Goal: Task Accomplishment & Management: Manage account settings

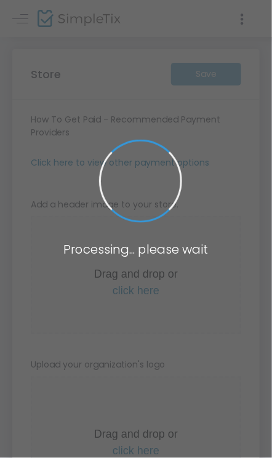
type input "[URL]"
radio input "true"
radio input "false"
radio input "true"
type input "[GEOGRAPHIC_DATA] P and C"
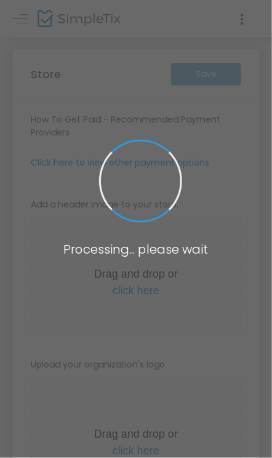
type input "0411258795"
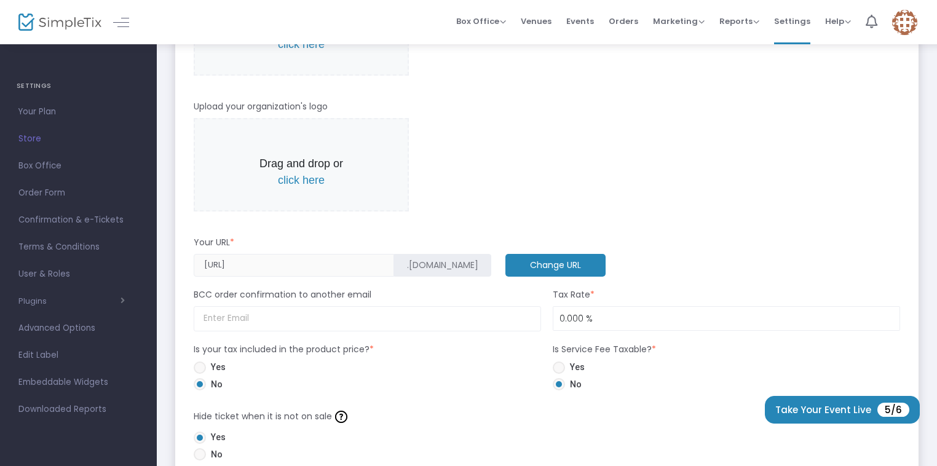
scroll to position [357, 0]
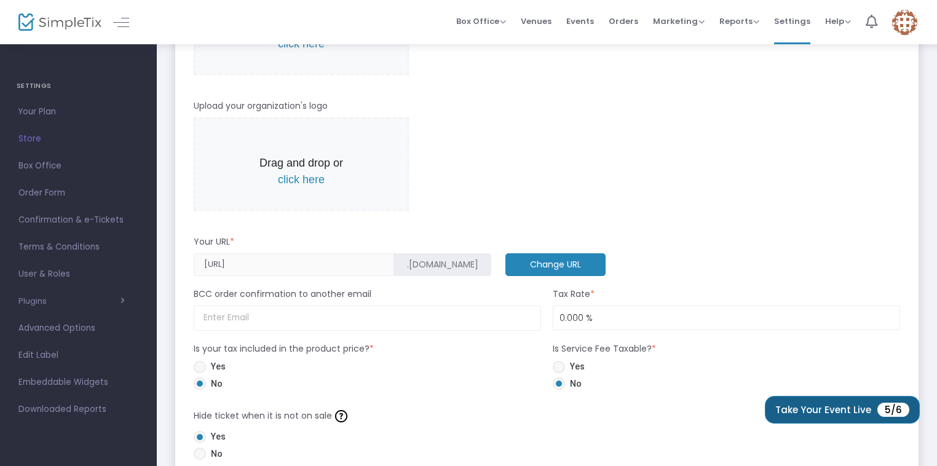
click at [279, 412] on button "Take Your Event Live 5/6" at bounding box center [842, 410] width 155 height 28
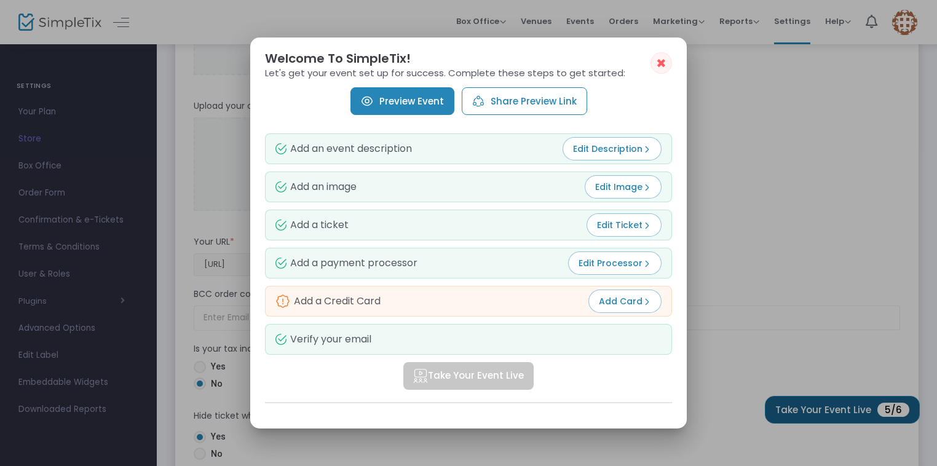
scroll to position [0, 0]
click at [279, 298] on span "Add Card" at bounding box center [625, 301] width 52 height 12
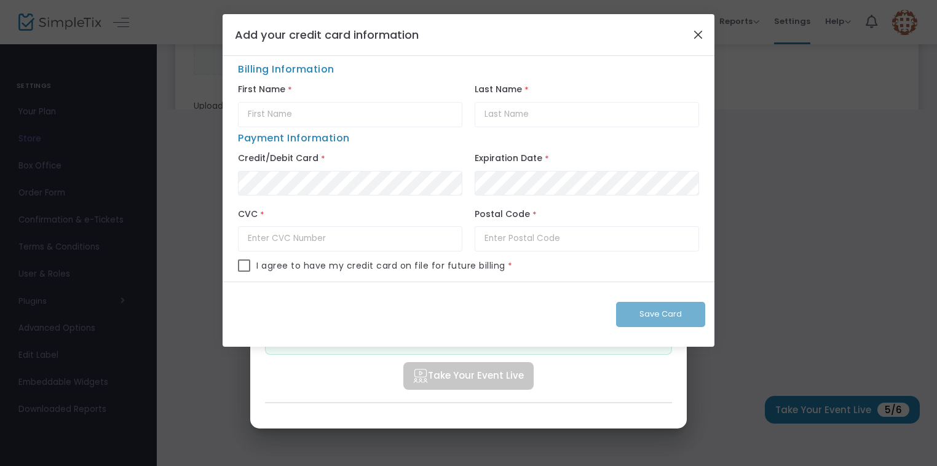
click at [279, 31] on button "Close" at bounding box center [699, 34] width 16 height 16
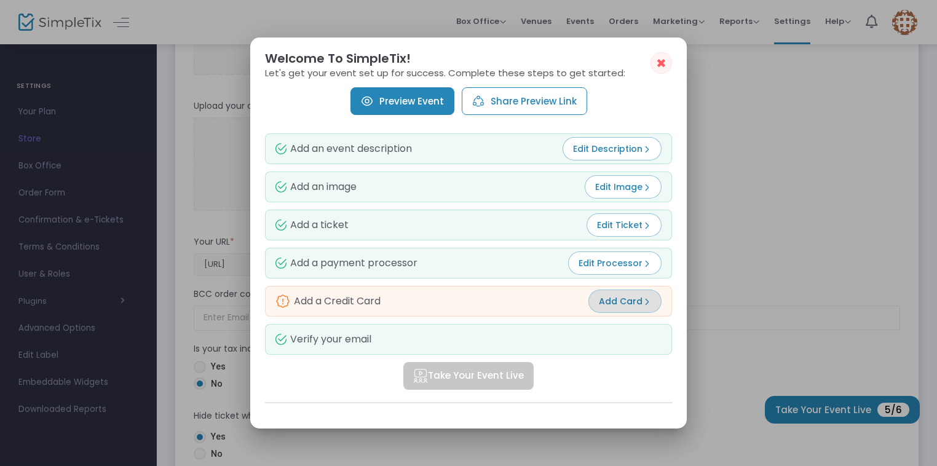
click at [279, 103] on link "Preview Event" at bounding box center [403, 101] width 104 height 28
